Goal: Transaction & Acquisition: Purchase product/service

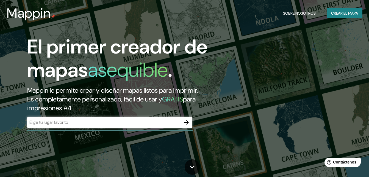
click at [340, 12] on font "Crear el mapa" at bounding box center [344, 13] width 27 height 7
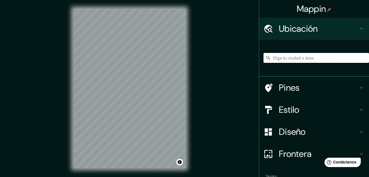
click at [285, 57] on input "Elige tu ciudad o área" at bounding box center [317, 58] width 106 height 10
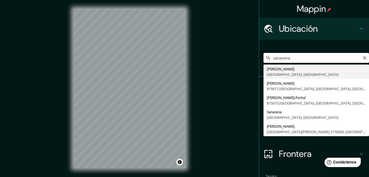
type input "[PERSON_NAME], [GEOGRAPHIC_DATA], [GEOGRAPHIC_DATA]"
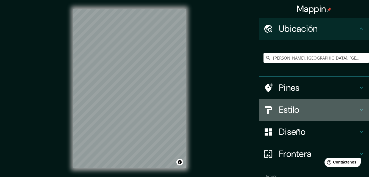
click at [360, 109] on icon at bounding box center [361, 110] width 3 height 2
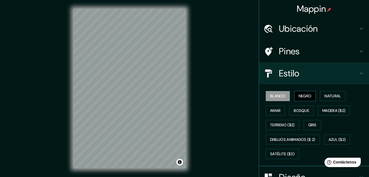
click at [306, 91] on button "Negro" at bounding box center [306, 96] width 22 height 10
click at [325, 92] on font "Natural" at bounding box center [333, 95] width 17 height 7
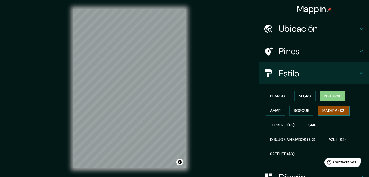
click at [324, 108] on font "Madera ($2)" at bounding box center [334, 110] width 23 height 7
click at [298, 109] on font "Bosque" at bounding box center [301, 110] width 15 height 7
click at [333, 108] on font "Madera ($2)" at bounding box center [334, 110] width 23 height 7
click at [304, 125] on button "Gris" at bounding box center [313, 125] width 18 height 10
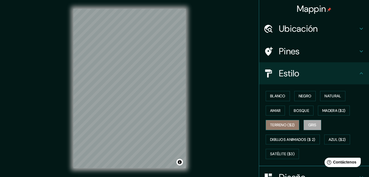
click at [292, 126] on font "Terreno ($2)" at bounding box center [282, 124] width 25 height 7
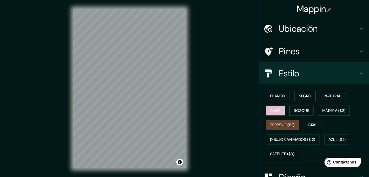
click at [274, 110] on font "Amar" at bounding box center [275, 110] width 10 height 7
click at [278, 123] on font "Terreno ($2)" at bounding box center [282, 124] width 25 height 7
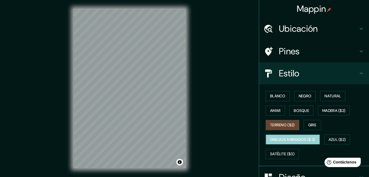
click at [280, 134] on button "Dibujos animados ($ 2)" at bounding box center [293, 139] width 54 height 10
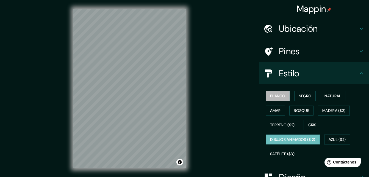
click at [270, 96] on font "Blanco" at bounding box center [277, 95] width 15 height 7
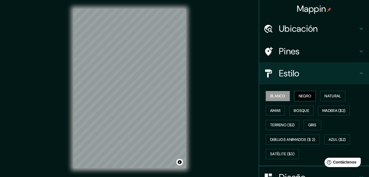
click at [308, 96] on font "Negro" at bounding box center [305, 95] width 13 height 7
click at [327, 96] on font "Natural" at bounding box center [333, 95] width 17 height 7
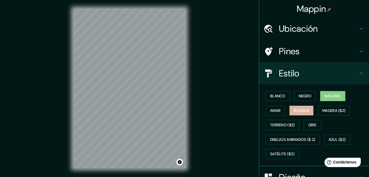
click at [294, 109] on font "Bosque" at bounding box center [301, 110] width 15 height 7
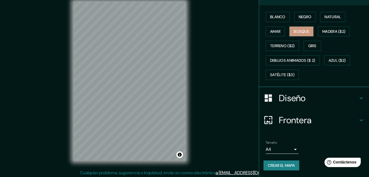
scroll to position [9, 0]
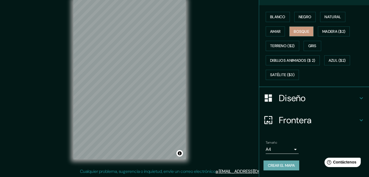
click at [287, 164] on font "Crear el mapa" at bounding box center [281, 165] width 27 height 7
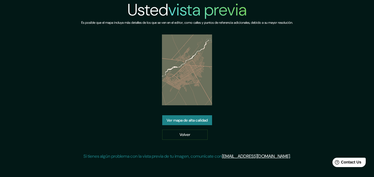
click at [199, 120] on link "Ver mapa de alta calidad" at bounding box center [187, 120] width 50 height 10
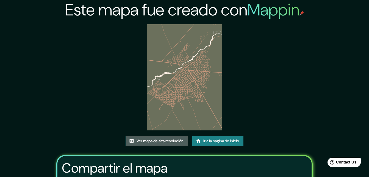
click at [172, 140] on font "Ver mapa de alta resolución" at bounding box center [160, 140] width 47 height 7
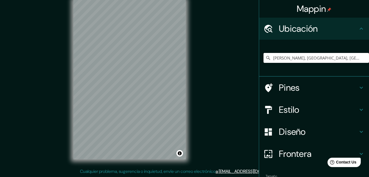
click at [325, 59] on input "[PERSON_NAME], [GEOGRAPHIC_DATA], [GEOGRAPHIC_DATA]" at bounding box center [317, 58] width 106 height 10
click at [279, 60] on input "[PERSON_NAME], [GEOGRAPHIC_DATA], [GEOGRAPHIC_DATA]" at bounding box center [317, 58] width 106 height 10
click at [309, 56] on input "[PERSON_NAME], [GEOGRAPHIC_DATA], [GEOGRAPHIC_DATA]" at bounding box center [317, 58] width 106 height 10
click at [329, 59] on input "[PERSON_NAME], [GEOGRAPHIC_DATA], [GEOGRAPHIC_DATA]" at bounding box center [317, 58] width 106 height 10
drag, startPoint x: 330, startPoint y: 59, endPoint x: 319, endPoint y: 57, distance: 11.2
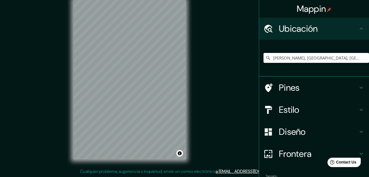
click at [319, 57] on input "[PERSON_NAME], [GEOGRAPHIC_DATA], [GEOGRAPHIC_DATA]" at bounding box center [317, 58] width 106 height 10
click at [266, 58] on icon at bounding box center [269, 58] width 6 height 6
click at [266, 57] on icon at bounding box center [269, 58] width 6 height 6
drag, startPoint x: 265, startPoint y: 57, endPoint x: 320, endPoint y: 57, distance: 54.7
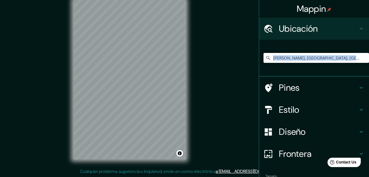
click at [320, 57] on input "[PERSON_NAME], [GEOGRAPHIC_DATA], [GEOGRAPHIC_DATA]" at bounding box center [317, 58] width 106 height 10
click at [326, 57] on input "[PERSON_NAME], [GEOGRAPHIC_DATA], [GEOGRAPHIC_DATA]" at bounding box center [317, 58] width 106 height 10
click at [288, 58] on input "[PERSON_NAME], [GEOGRAPHIC_DATA], [GEOGRAPHIC_DATA]" at bounding box center [317, 58] width 106 height 10
drag, startPoint x: 327, startPoint y: 57, endPoint x: 259, endPoint y: 60, distance: 68.0
click at [259, 60] on div "[PERSON_NAME], [GEOGRAPHIC_DATA], [GEOGRAPHIC_DATA]" at bounding box center [314, 58] width 110 height 37
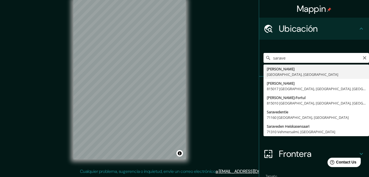
type input "[PERSON_NAME], [GEOGRAPHIC_DATA], [GEOGRAPHIC_DATA]"
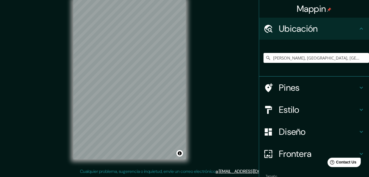
click at [308, 109] on h4 "Estilo" at bounding box center [318, 109] width 79 height 11
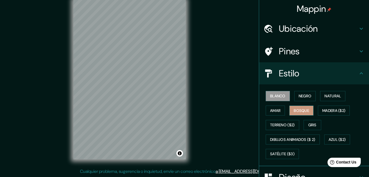
click at [309, 110] on button "Bosque" at bounding box center [302, 110] width 24 height 10
click at [274, 111] on font "Amar" at bounding box center [275, 110] width 10 height 7
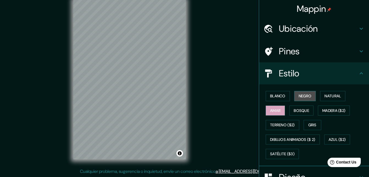
click at [299, 98] on font "Negro" at bounding box center [305, 95] width 13 height 7
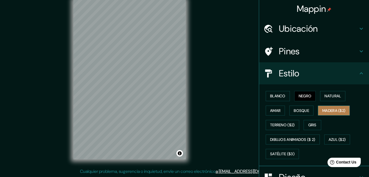
click at [324, 111] on font "Madera ($2)" at bounding box center [334, 110] width 23 height 7
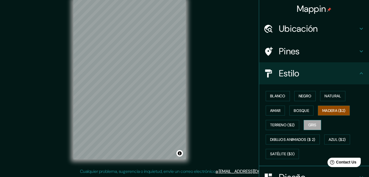
click at [318, 123] on button "Gris" at bounding box center [313, 125] width 18 height 10
click at [304, 55] on h4 "Pines" at bounding box center [318, 51] width 79 height 11
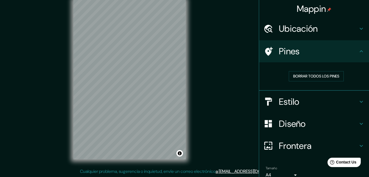
click at [313, 53] on h4 "Pines" at bounding box center [318, 51] width 79 height 11
click at [316, 116] on div "Diseño" at bounding box center [314, 124] width 110 height 22
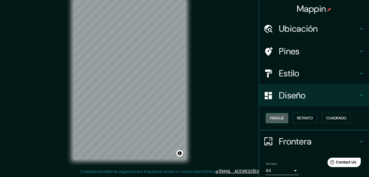
click at [274, 120] on font "Paisaje" at bounding box center [277, 117] width 14 height 7
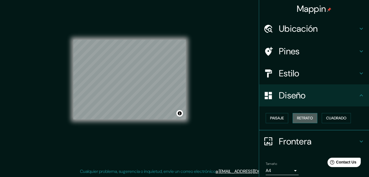
click at [299, 119] on font "Retrato" at bounding box center [305, 117] width 16 height 7
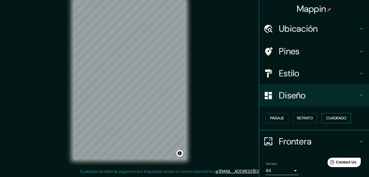
click at [339, 117] on font "Cuadrado" at bounding box center [337, 117] width 20 height 7
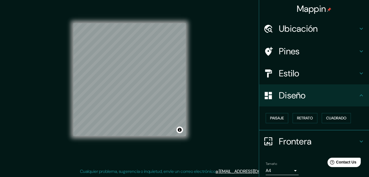
click at [314, 72] on h4 "Estilo" at bounding box center [318, 73] width 79 height 11
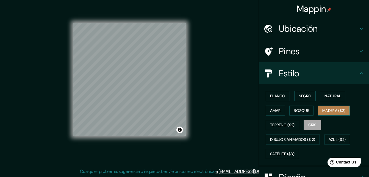
click at [326, 106] on button "Madera ($2)" at bounding box center [334, 110] width 32 height 10
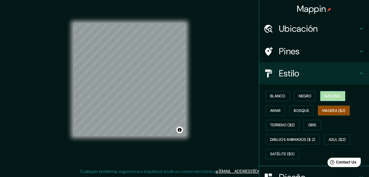
click at [325, 97] on font "Natural" at bounding box center [333, 95] width 17 height 7
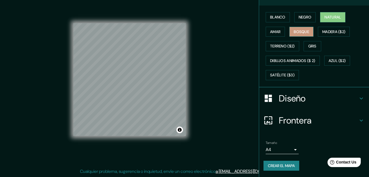
scroll to position [79, 0]
click at [279, 169] on button "Crear el mapa" at bounding box center [282, 165] width 36 height 10
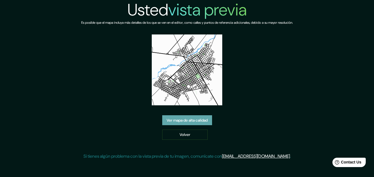
click at [196, 121] on link "Ver mapa de alta calidad" at bounding box center [187, 120] width 50 height 10
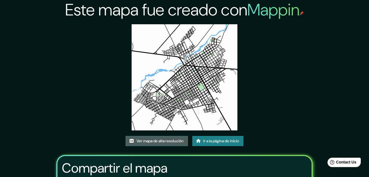
click at [157, 138] on font "Ver mapa de alta resolución" at bounding box center [160, 140] width 47 height 7
